Goal: Find contact information: Find contact information

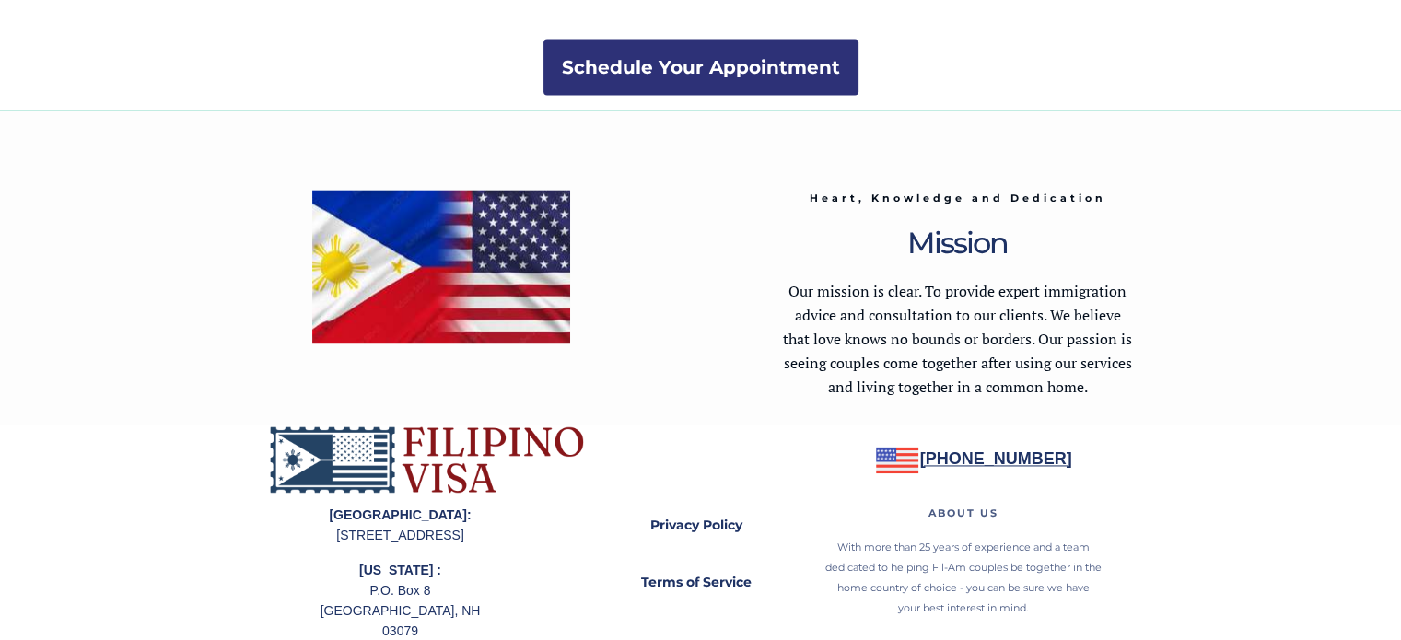
scroll to position [2732, 0]
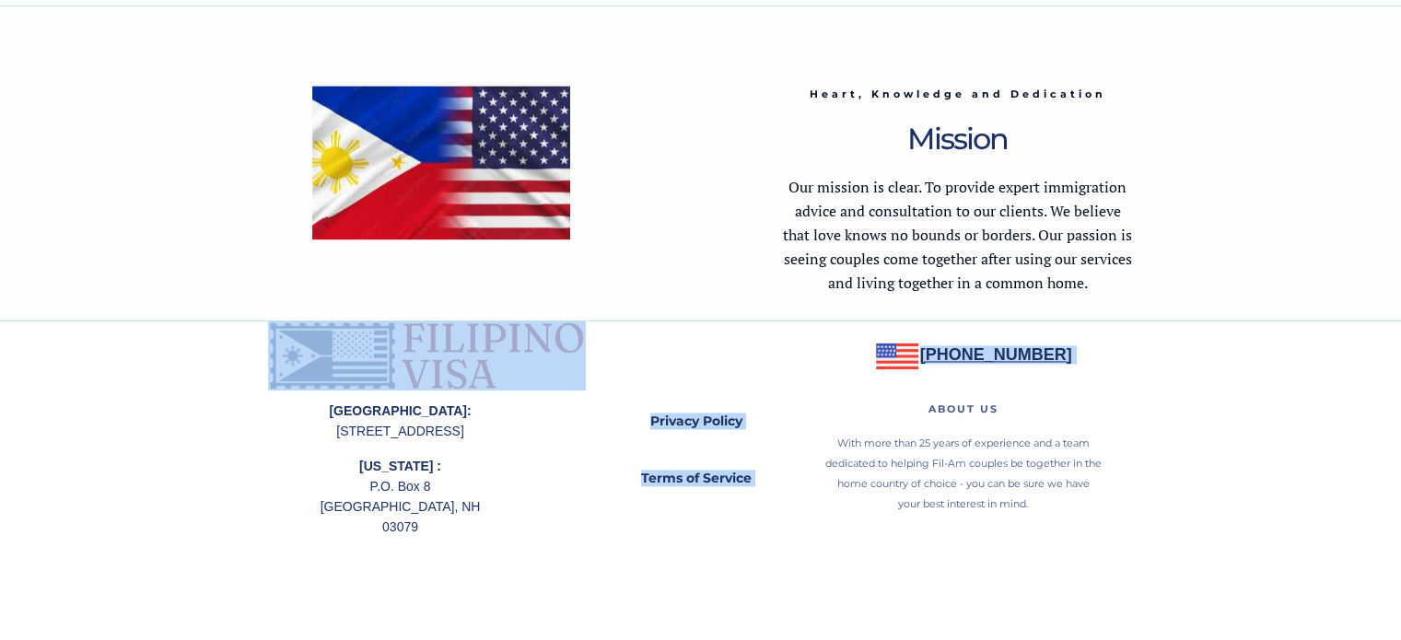
drag, startPoint x: 1128, startPoint y: 349, endPoint x: 971, endPoint y: 310, distance: 162.1
copy div "13) 699-5359 Privacy Policy Terms of Service Meet Our"
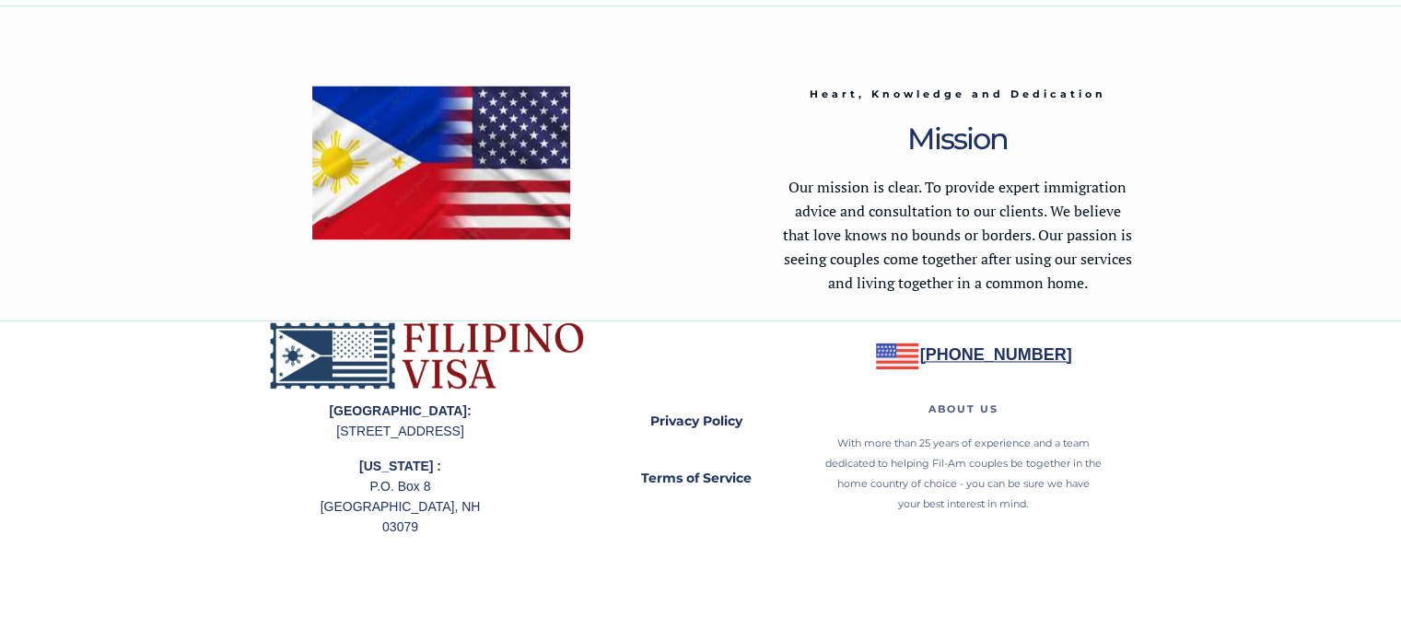
click at [320, 434] on p "Philippines: 27th Floor, Pearl of the Orient Tower, Roxas Blvd Barangay 667, Ma…" at bounding box center [400, 421] width 171 height 41
drag, startPoint x: 317, startPoint y: 428, endPoint x: 367, endPoint y: 442, distance: 52.5
click at [444, 437] on p "Philippines: 27th Floor, Pearl of the Orient Tower, Roxas Blvd Barangay 667, Ma…" at bounding box center [400, 421] width 171 height 41
copy p "[STREET_ADDRESS]"
click at [529, 480] on div at bounding box center [701, 480] width 866 height 320
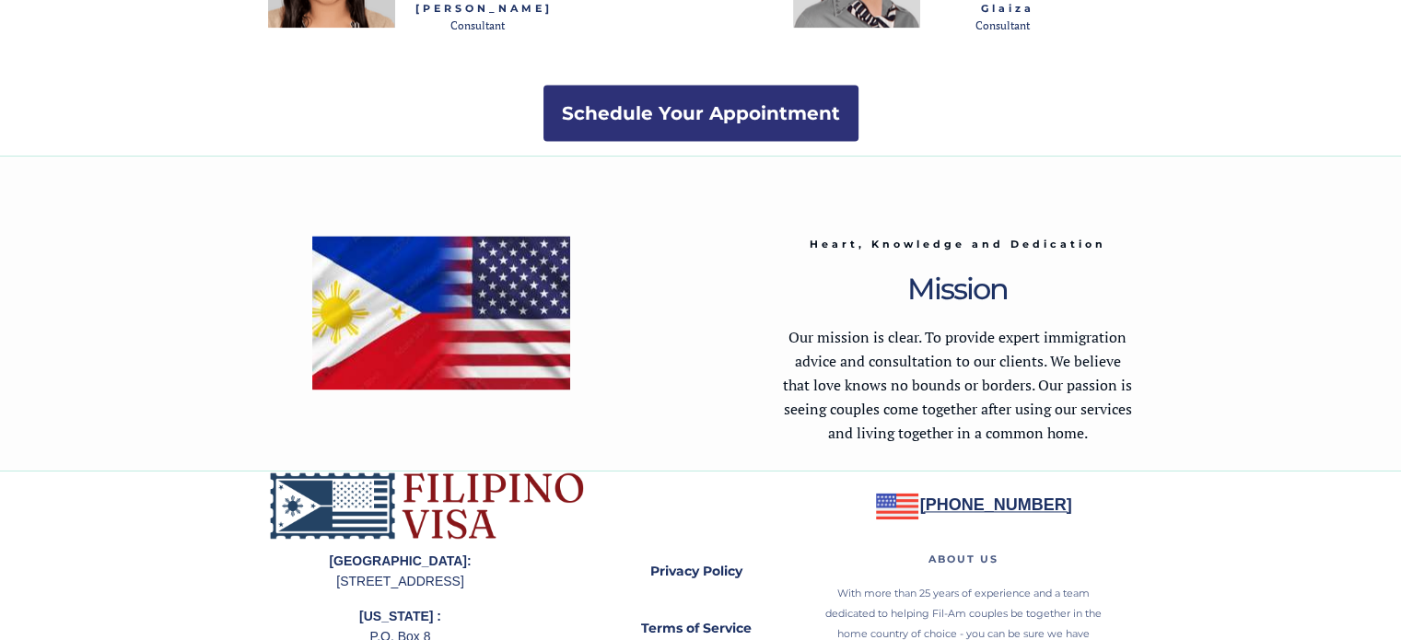
scroll to position [2548, 0]
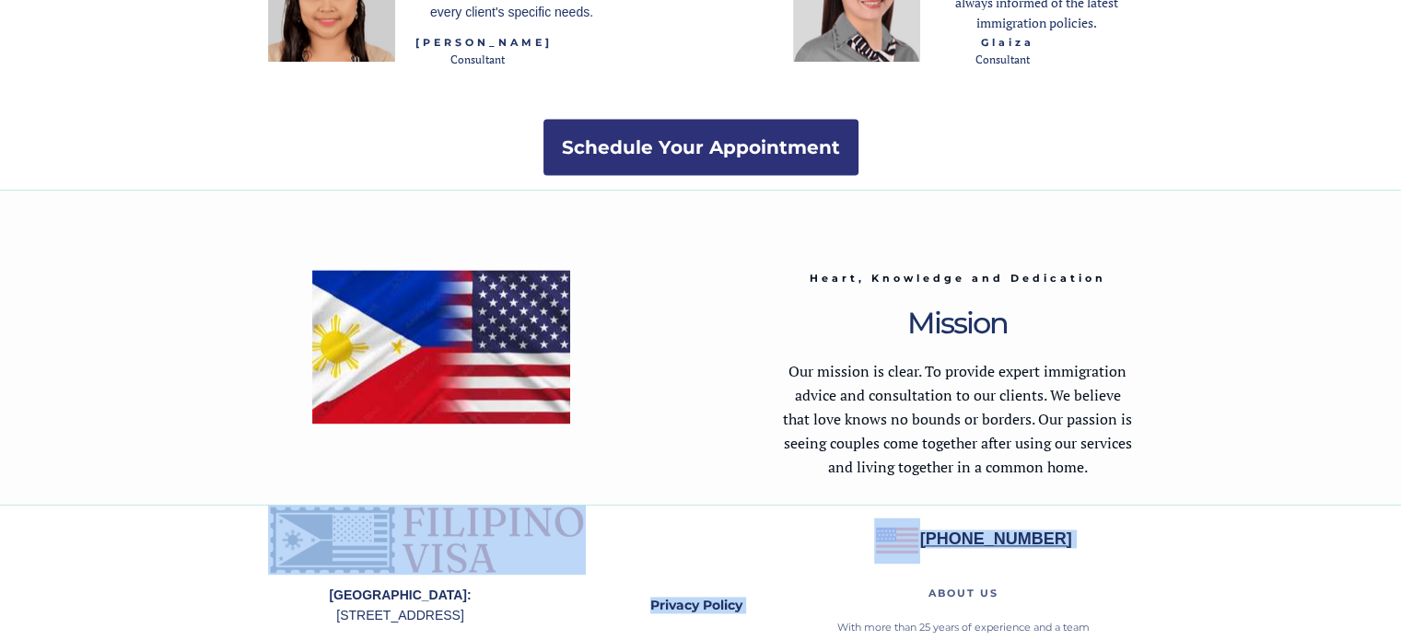
copy div "(213) 699-5359 Privacy Policy Terms of Service Meet Our"
drag, startPoint x: 1058, startPoint y: 538, endPoint x: 913, endPoint y: 537, distance: 144.6
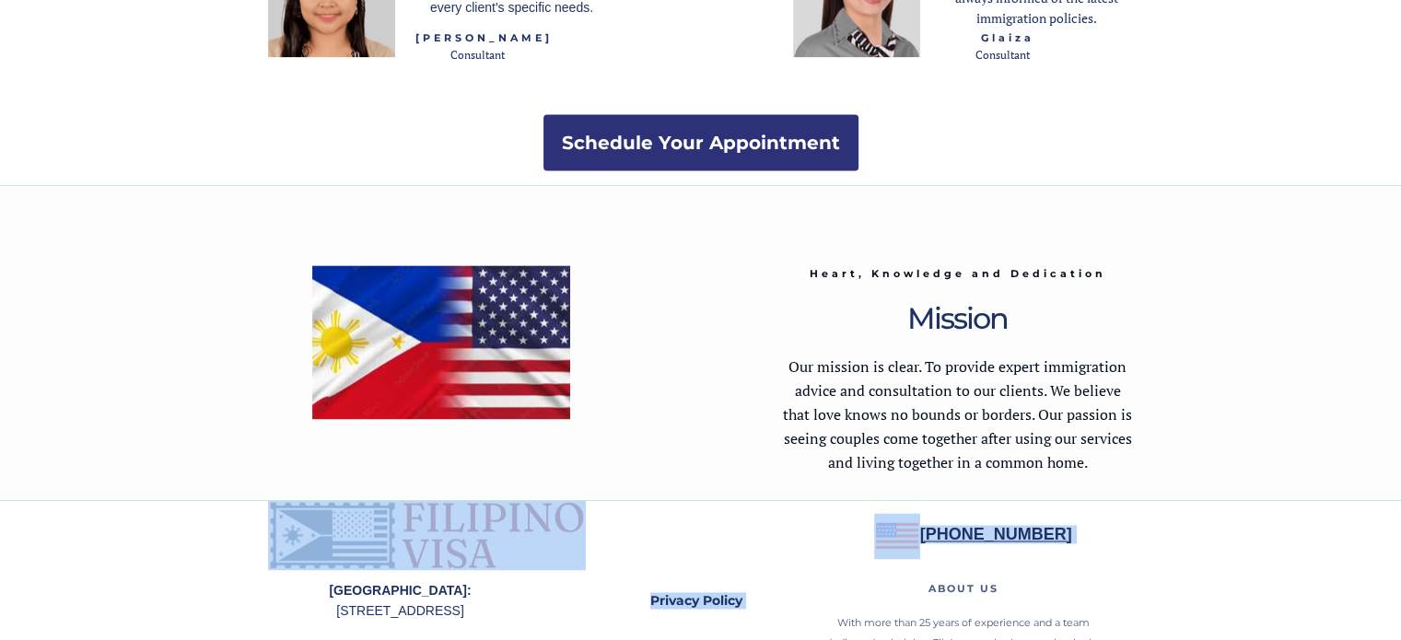
scroll to position [2732, 0]
